Goal: Find contact information: Find contact information

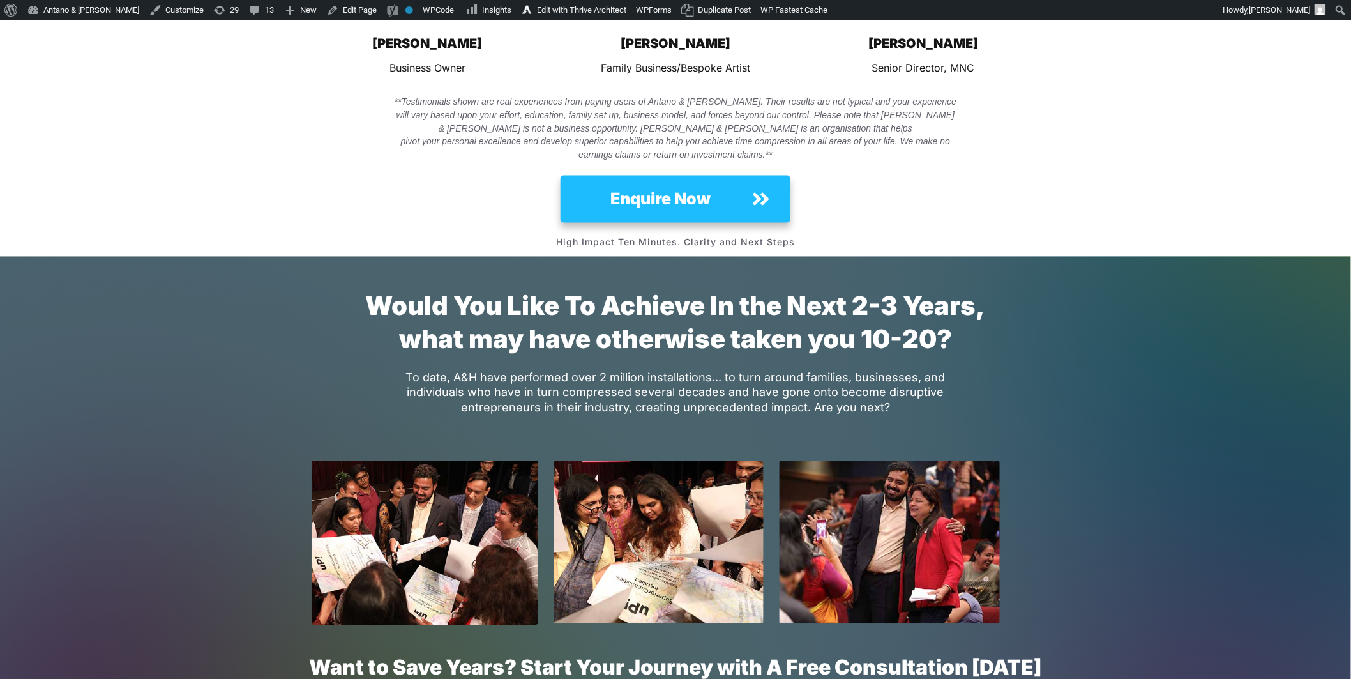
scroll to position [9352, 0]
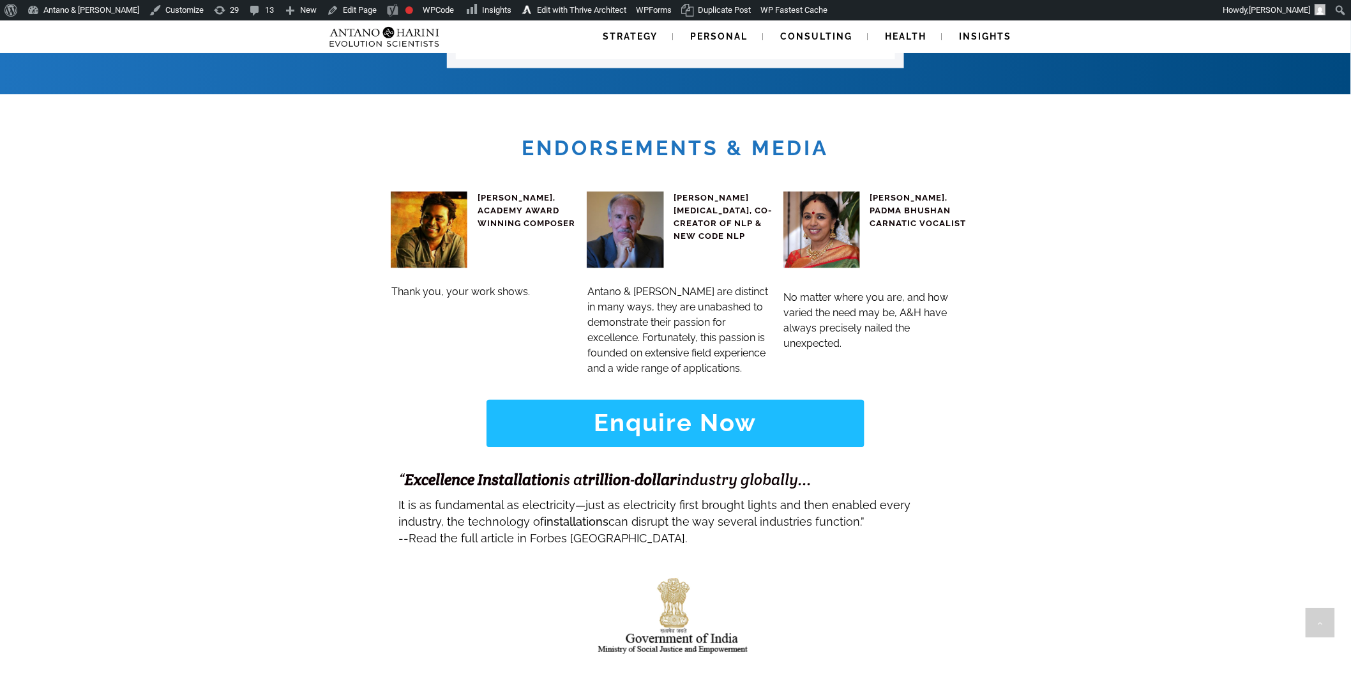
scroll to position [5289, 0]
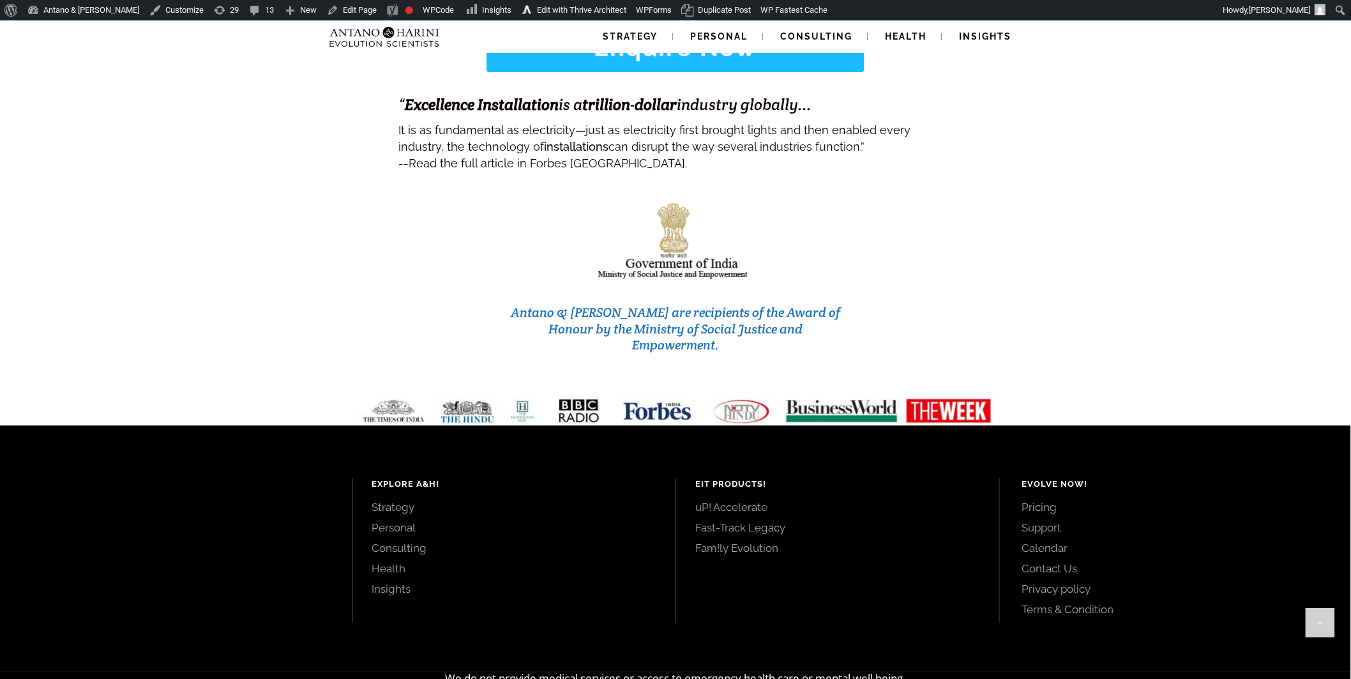
click at [1053, 561] on link "Contact Us" at bounding box center [1173, 568] width 301 height 14
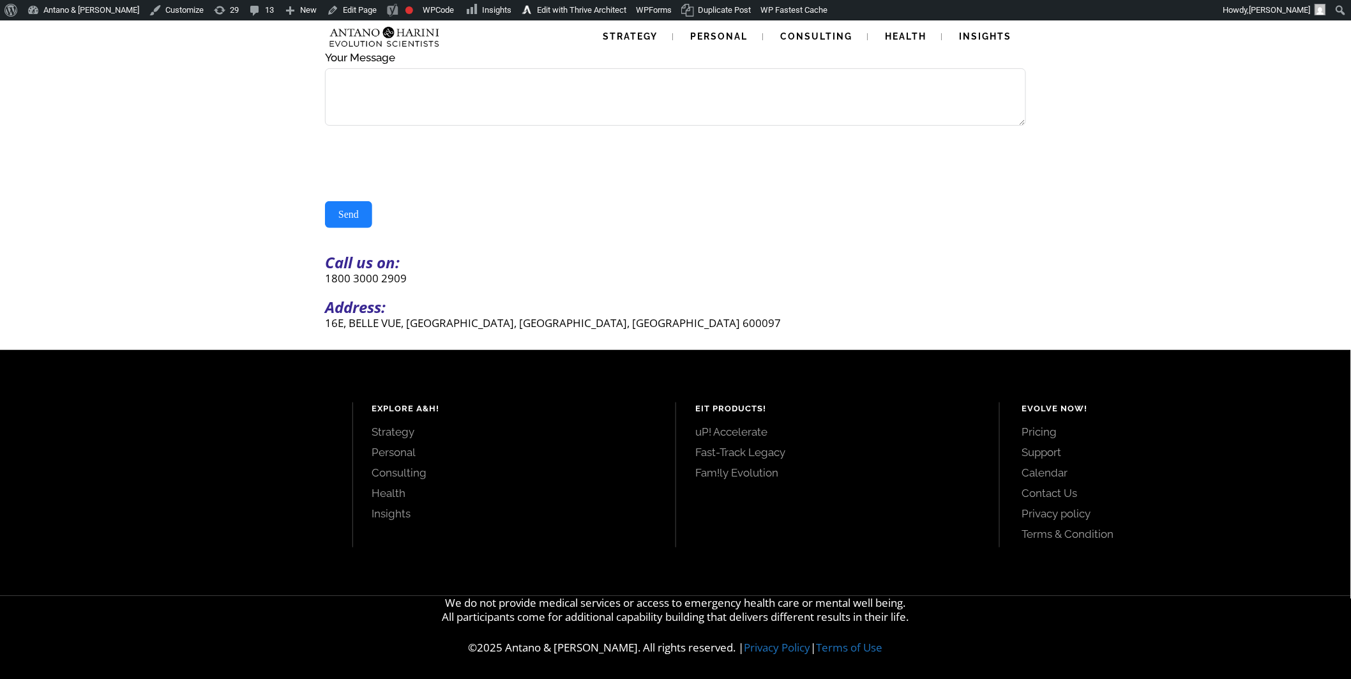
scroll to position [226, 0]
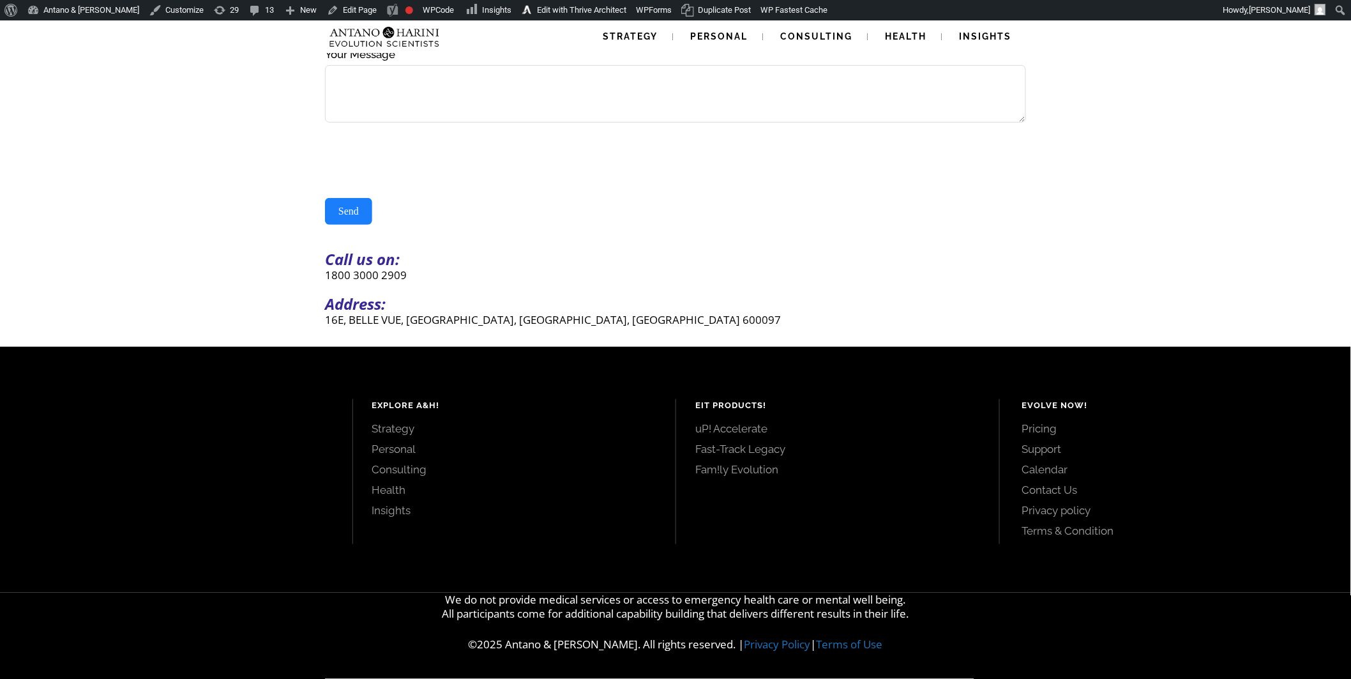
click at [695, 324] on p "16E, BELLE VUE, [GEOGRAPHIC_DATA], [GEOGRAPHIC_DATA], [GEOGRAPHIC_DATA] 600097" at bounding box center [675, 319] width 701 height 15
click at [1144, 227] on div "Send Message Contact Us(#23) Δ Name Email Mobile United States +1 United Kingdo…" at bounding box center [675, 64] width 1351 height 563
click at [1122, 199] on div "Send Message Contact Us(#23) Δ Name Email Mobile United States +1 United Kingdo…" at bounding box center [675, 64] width 1351 height 563
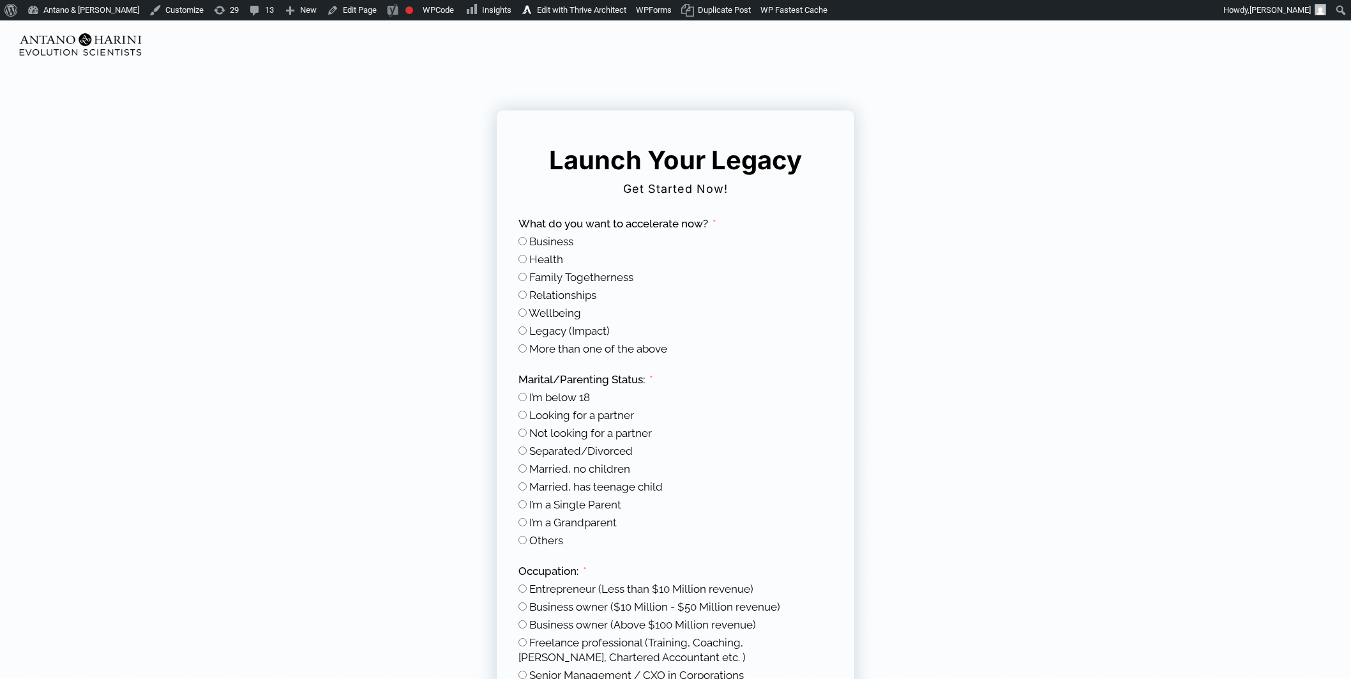
select select "*******"
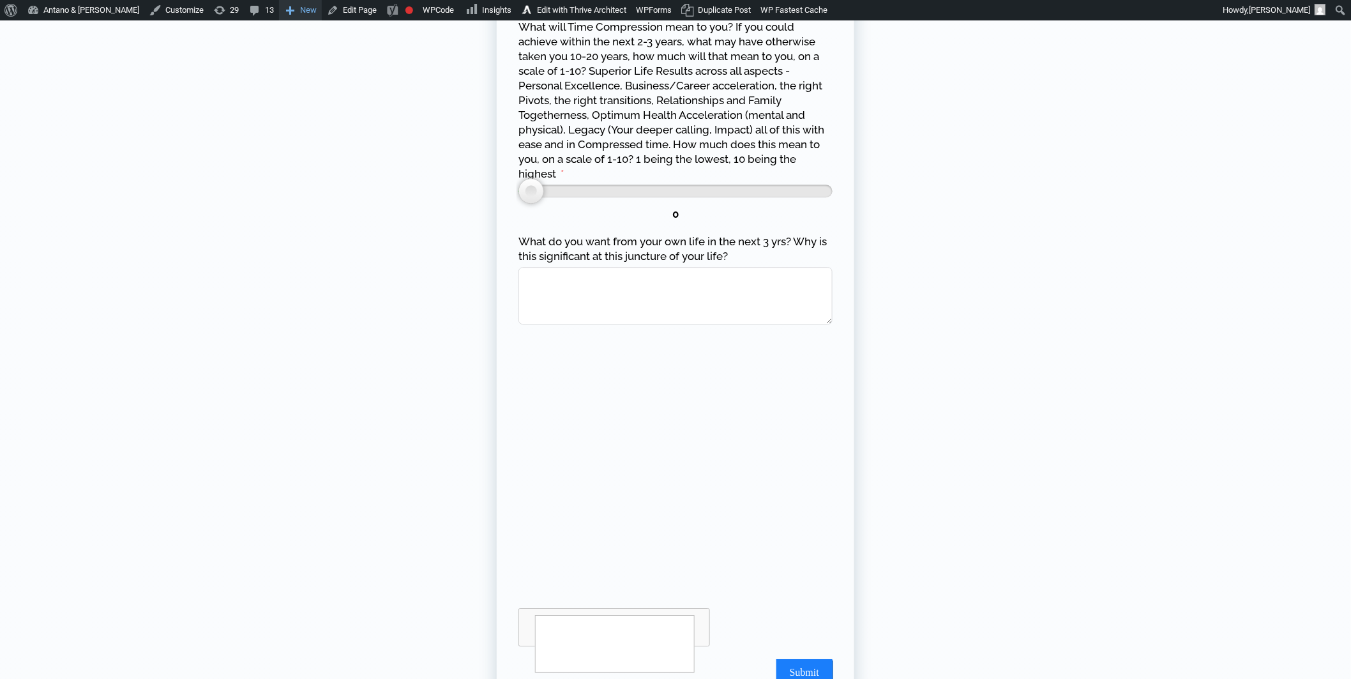
scroll to position [1427, 0]
